Goal: Information Seeking & Learning: Learn about a topic

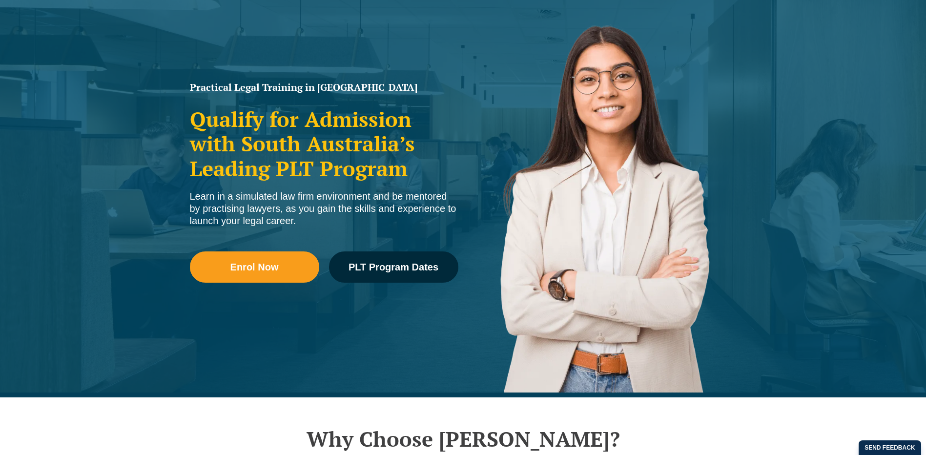
scroll to position [195, 0]
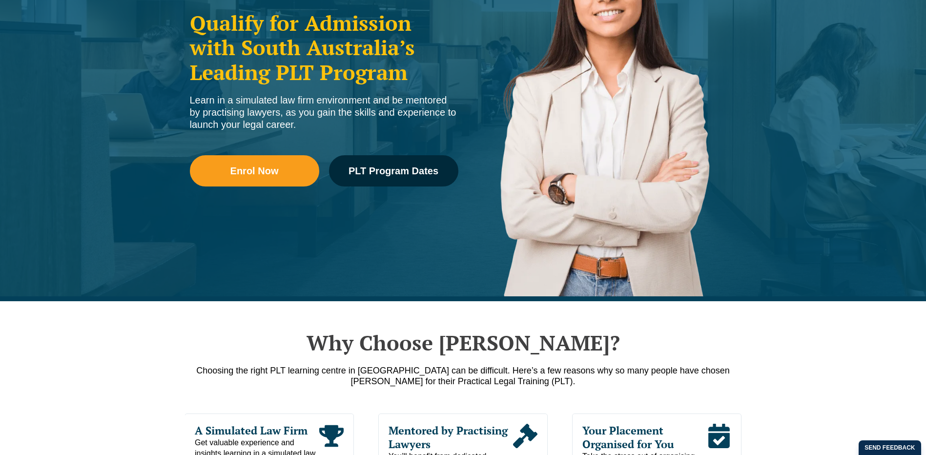
click at [371, 169] on link "2025 PLT Program Guide" at bounding box center [415, 167] width 111 height 8
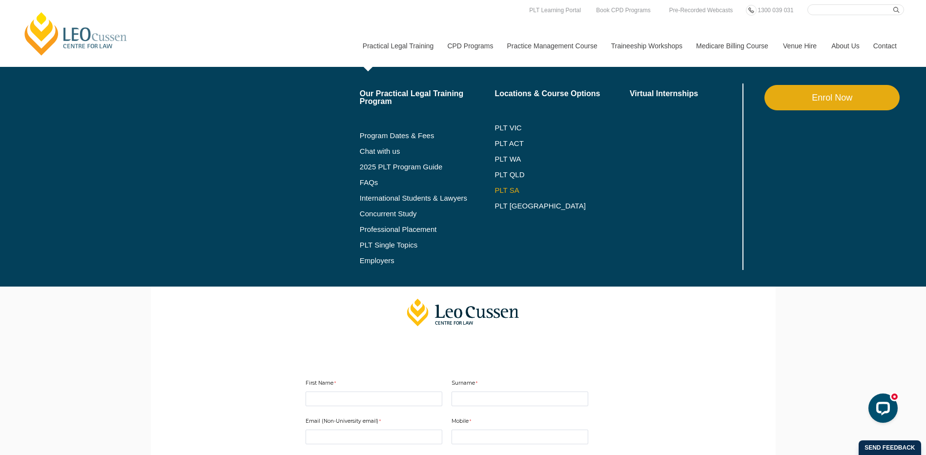
click at [499, 189] on link "PLT SA" at bounding box center [561, 190] width 135 height 8
